Goal: Find specific page/section: Find specific page/section

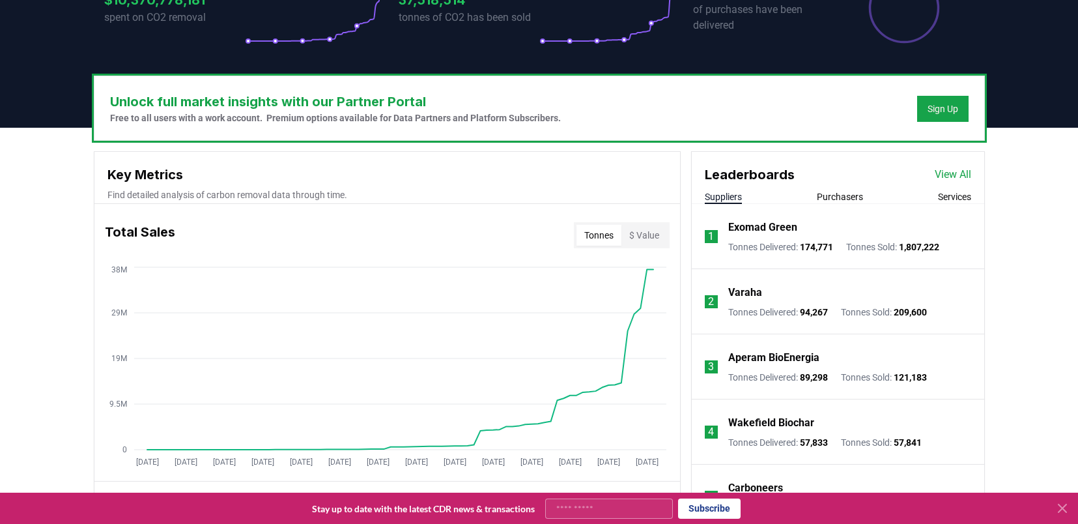
scroll to position [476, 0]
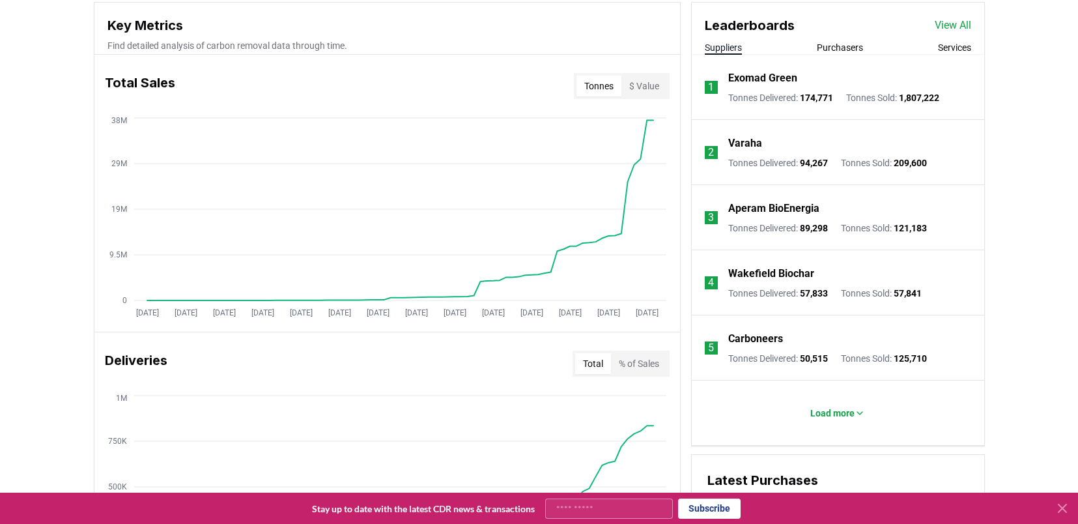
click at [847, 48] on button "Purchasers" at bounding box center [840, 47] width 46 height 13
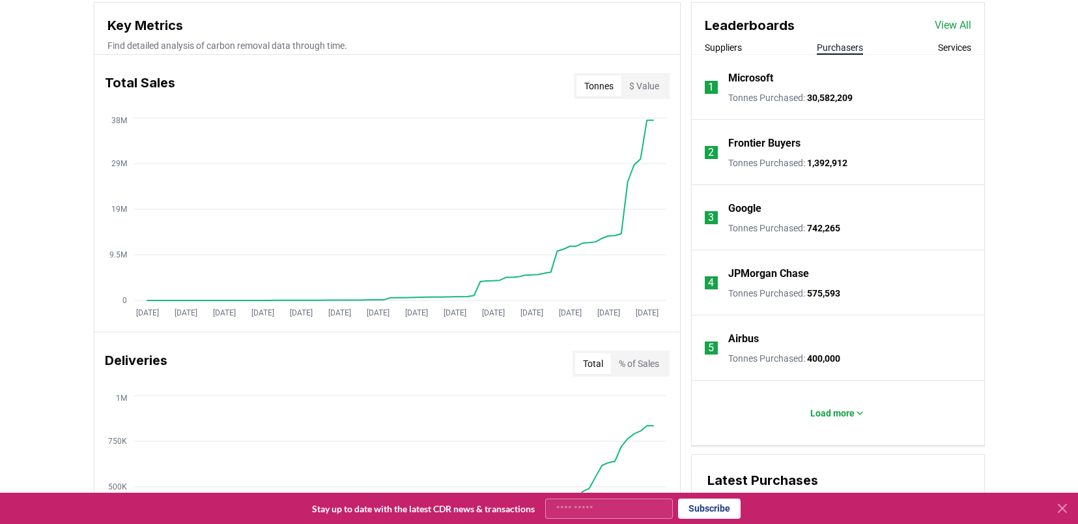
click at [961, 26] on link "View All" at bounding box center [953, 26] width 36 height 16
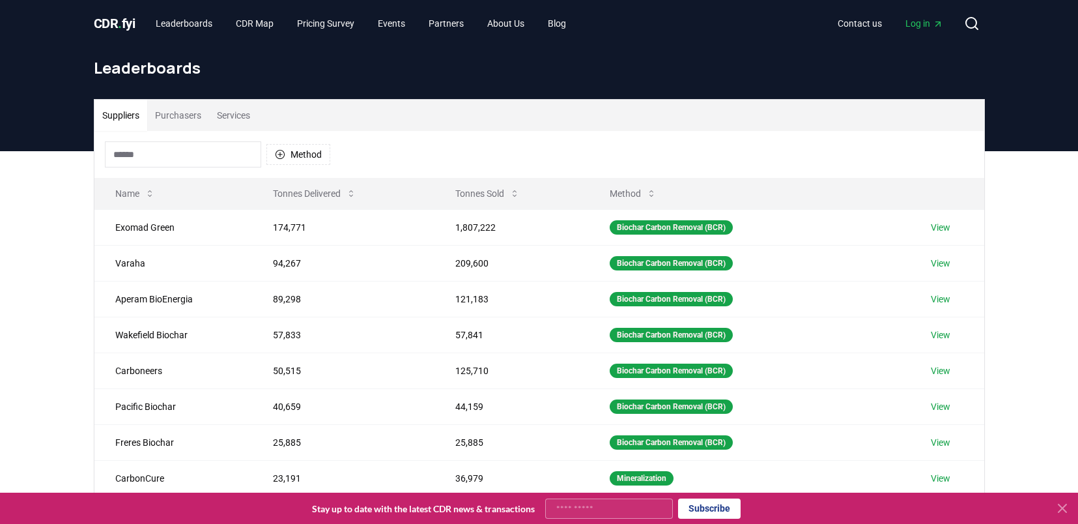
click at [169, 115] on button "Purchasers" at bounding box center [178, 115] width 62 height 31
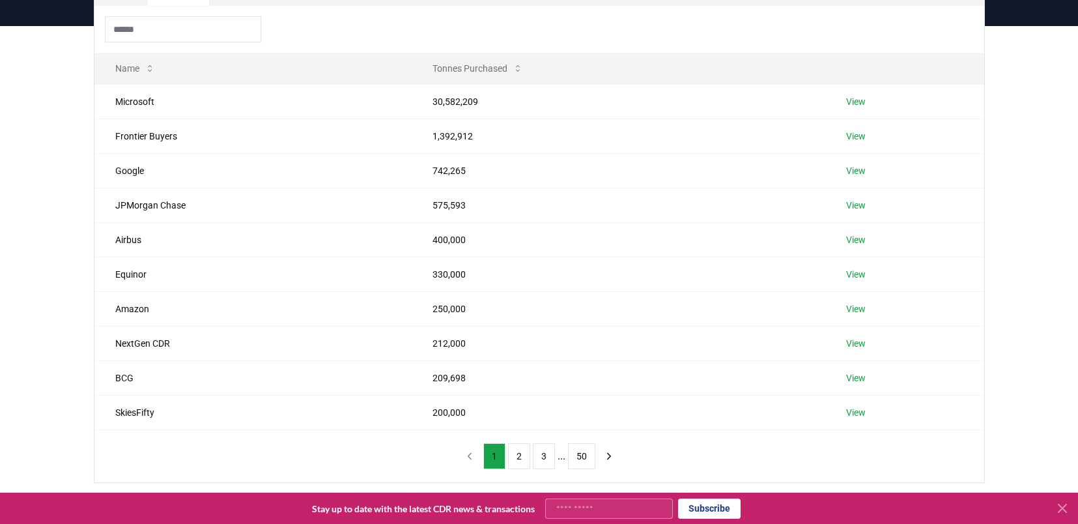
scroll to position [177, 0]
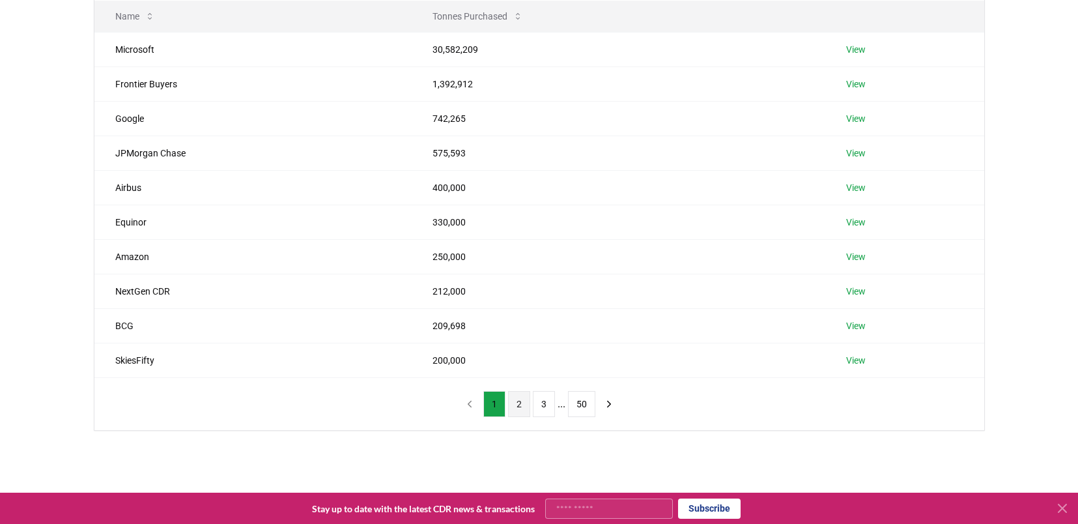
click at [518, 400] on button "2" at bounding box center [519, 404] width 22 height 26
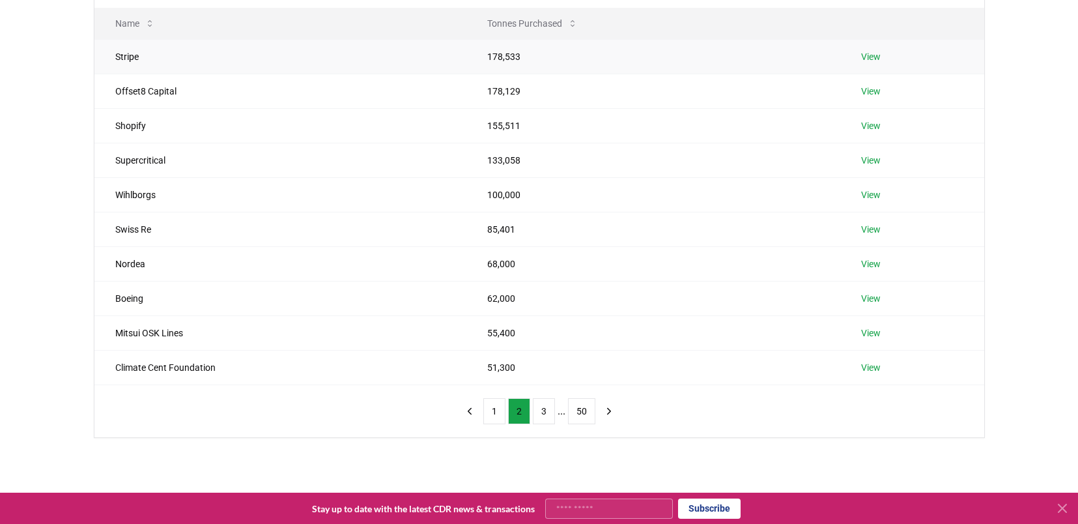
scroll to position [160, 0]
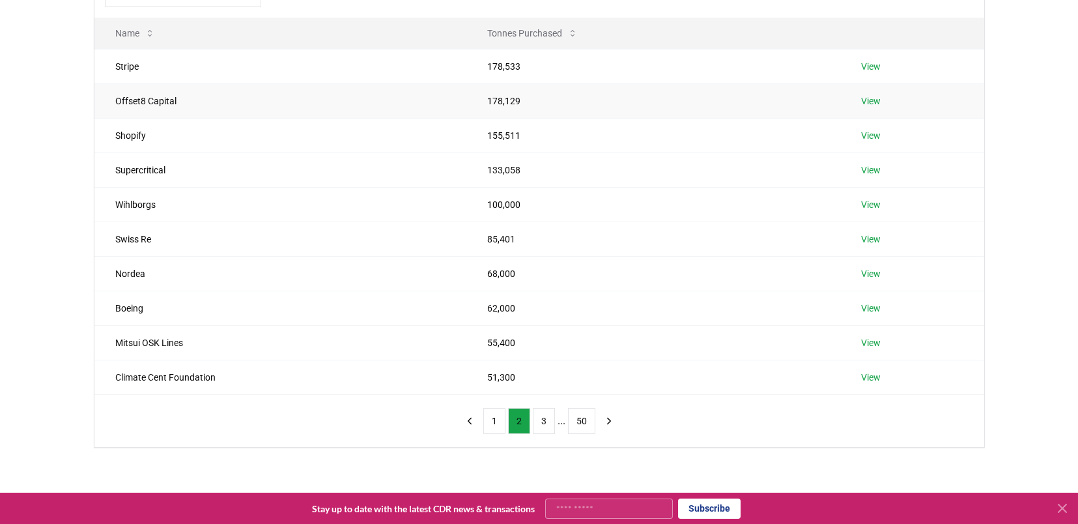
click at [861, 99] on td "View" at bounding box center [912, 100] width 144 height 35
click at [867, 101] on link "View" at bounding box center [871, 100] width 20 height 13
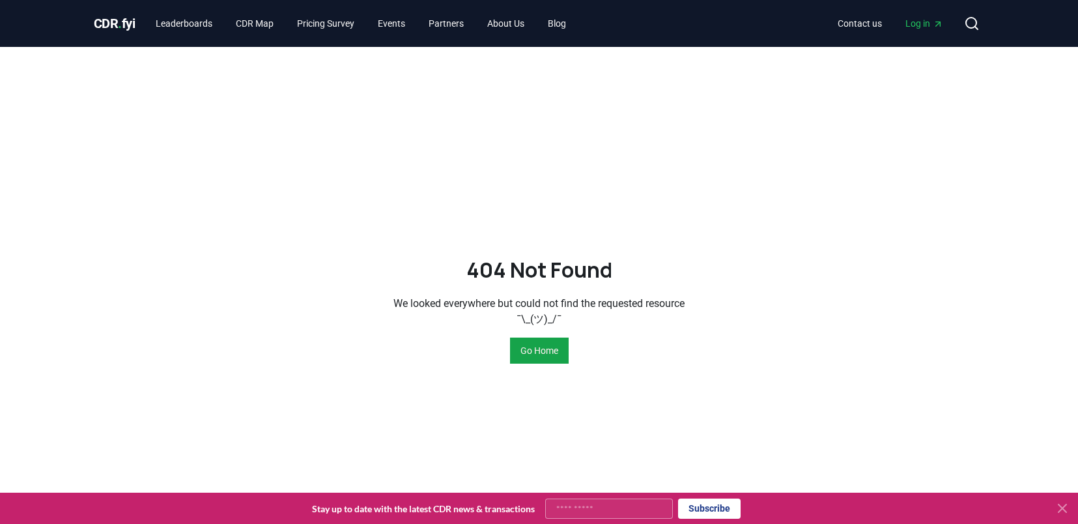
click at [552, 256] on h2 "404 Not Found" at bounding box center [539, 269] width 146 height 31
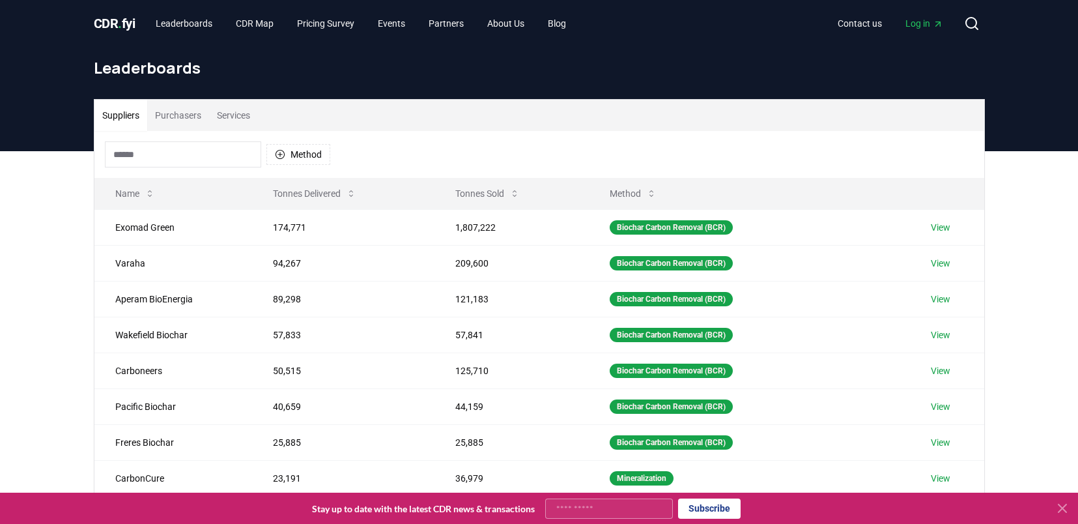
click at [201, 115] on button "Purchasers" at bounding box center [178, 115] width 62 height 31
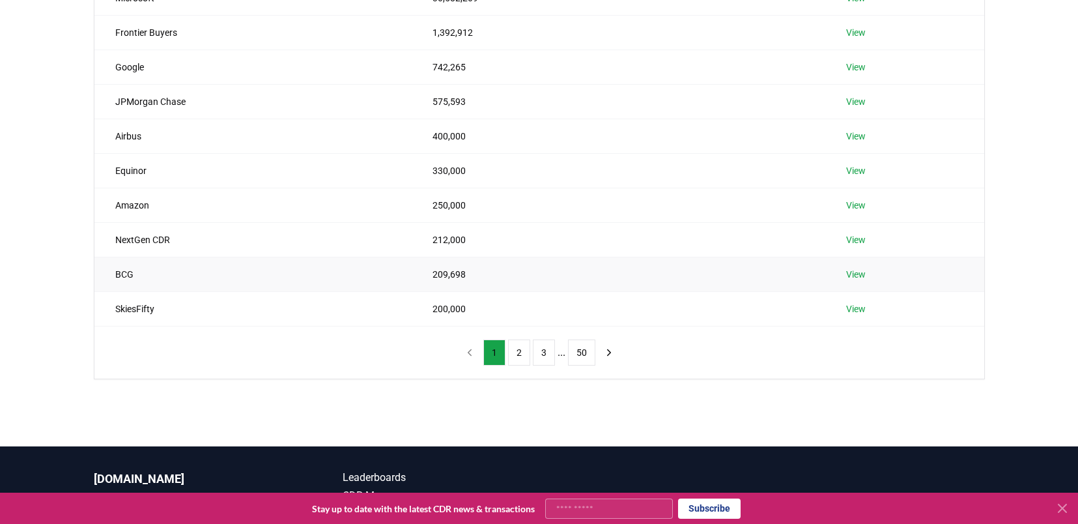
scroll to position [272, 0]
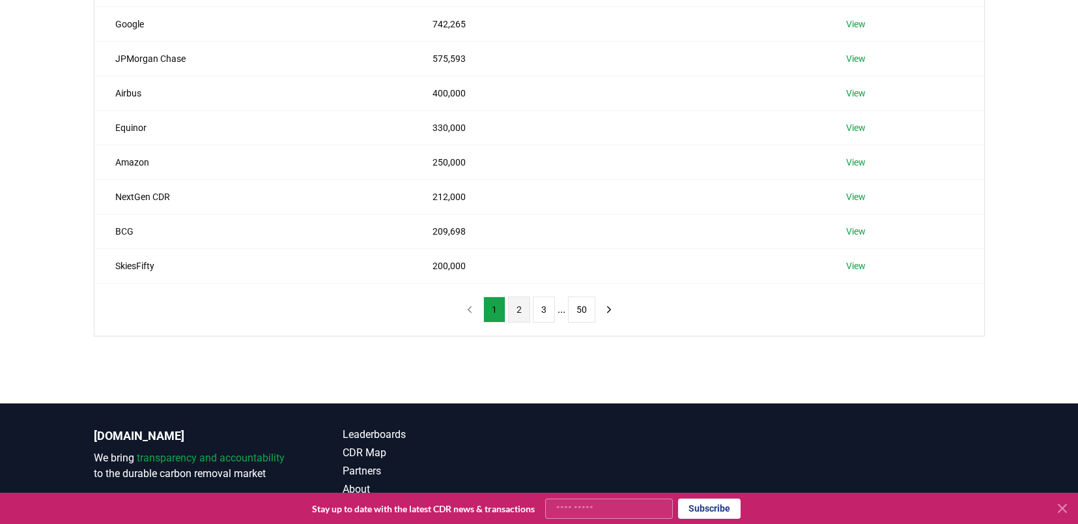
click at [522, 313] on button "2" at bounding box center [519, 309] width 22 height 26
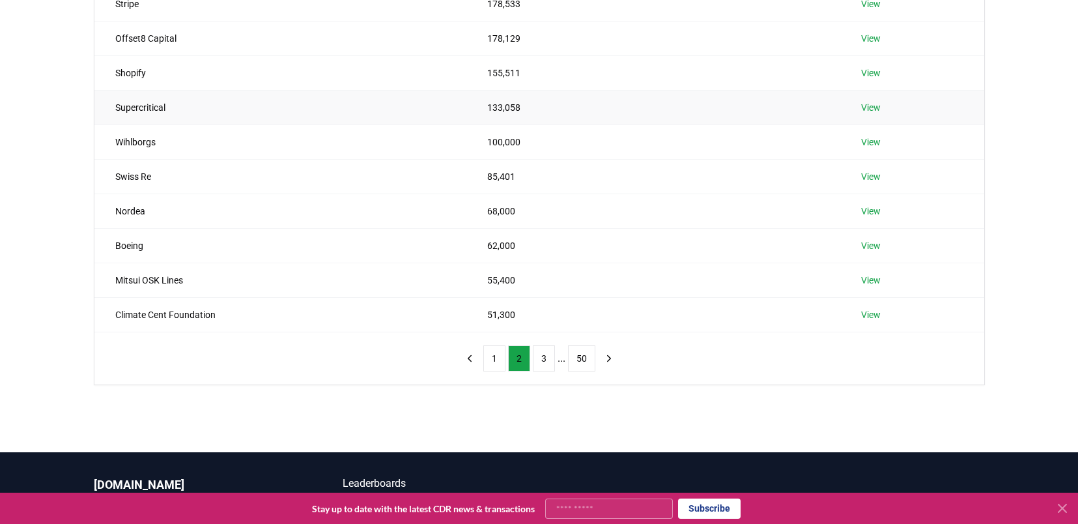
scroll to position [168, 0]
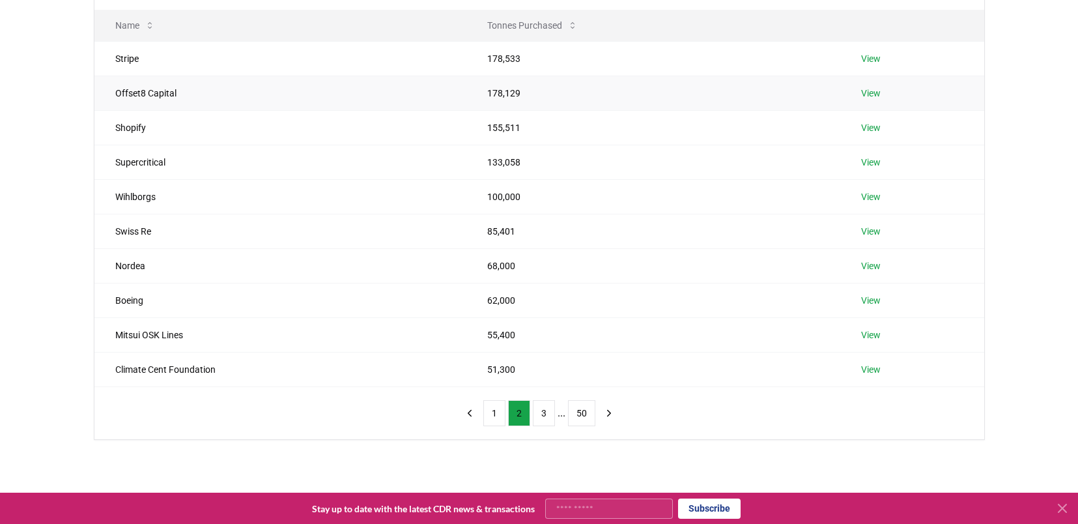
click at [867, 93] on link "View" at bounding box center [871, 93] width 20 height 13
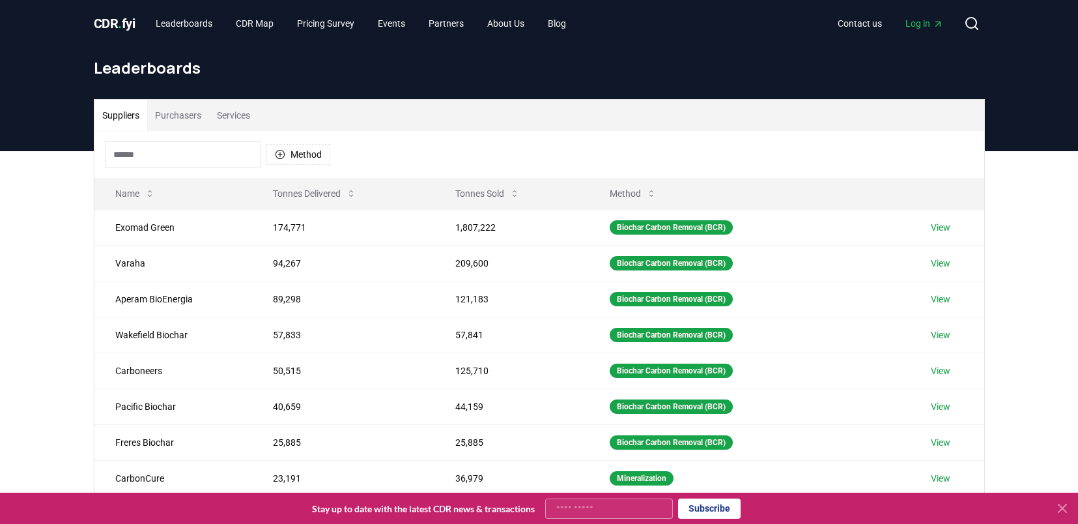
click at [176, 124] on button "Purchasers" at bounding box center [178, 115] width 62 height 31
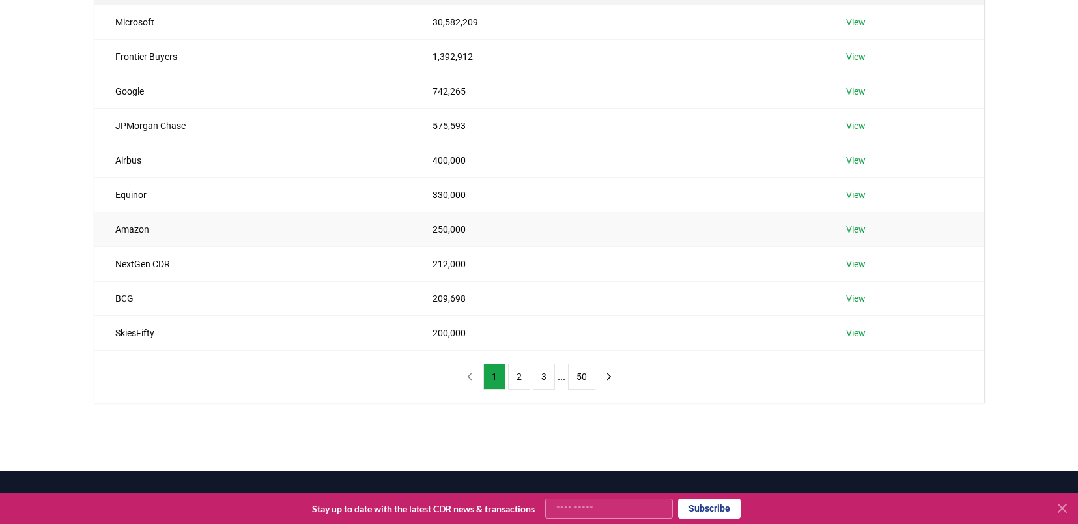
scroll to position [142, 0]
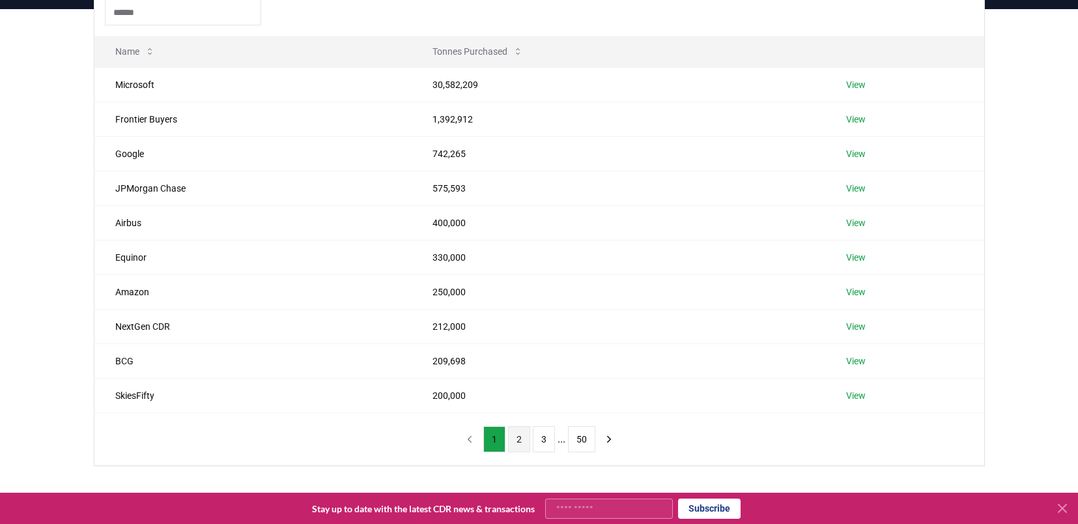
click at [519, 446] on button "2" at bounding box center [519, 439] width 22 height 26
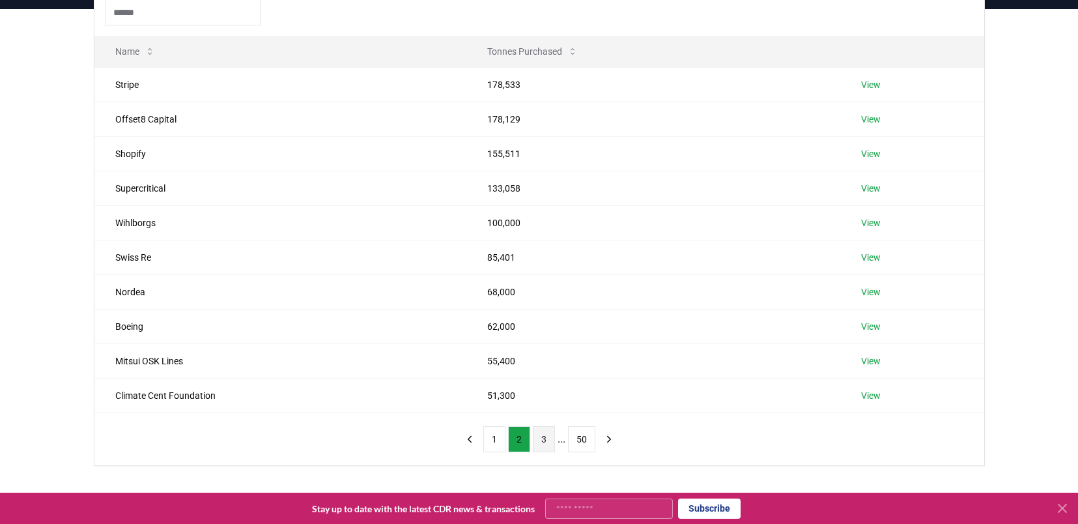
click at [543, 440] on button "3" at bounding box center [544, 439] width 22 height 26
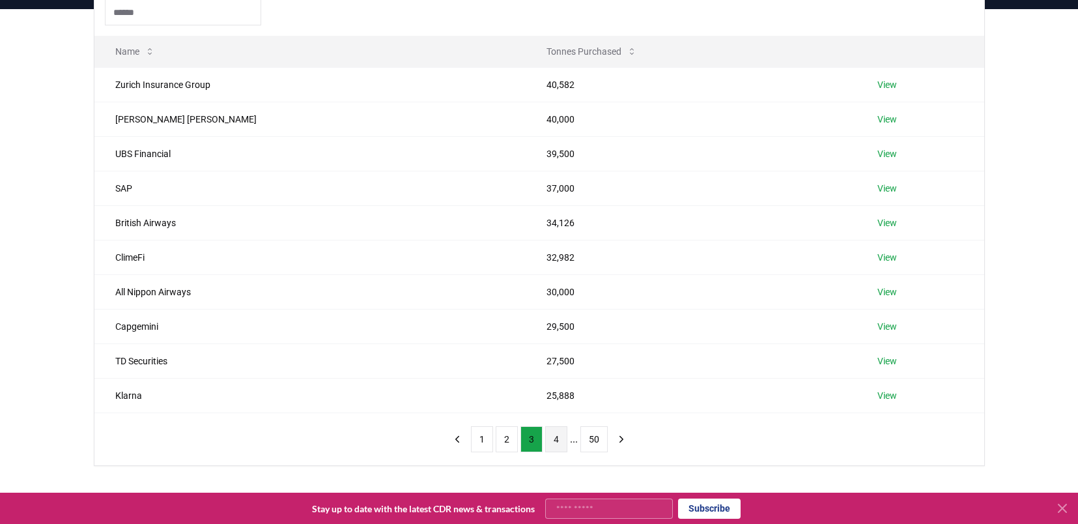
click at [562, 443] on button "4" at bounding box center [556, 439] width 22 height 26
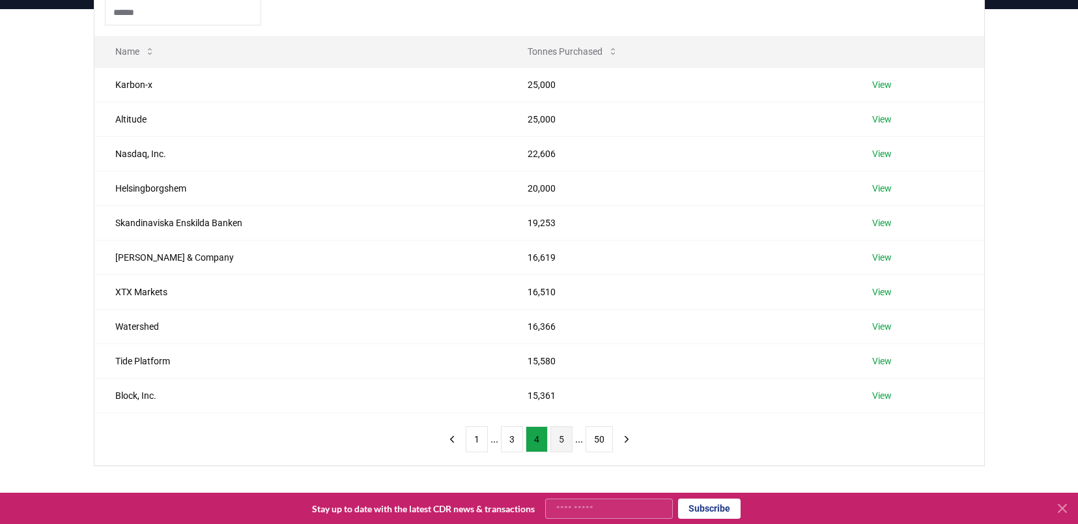
click at [568, 442] on button "5" at bounding box center [561, 439] width 22 height 26
